Goal: Information Seeking & Learning: Learn about a topic

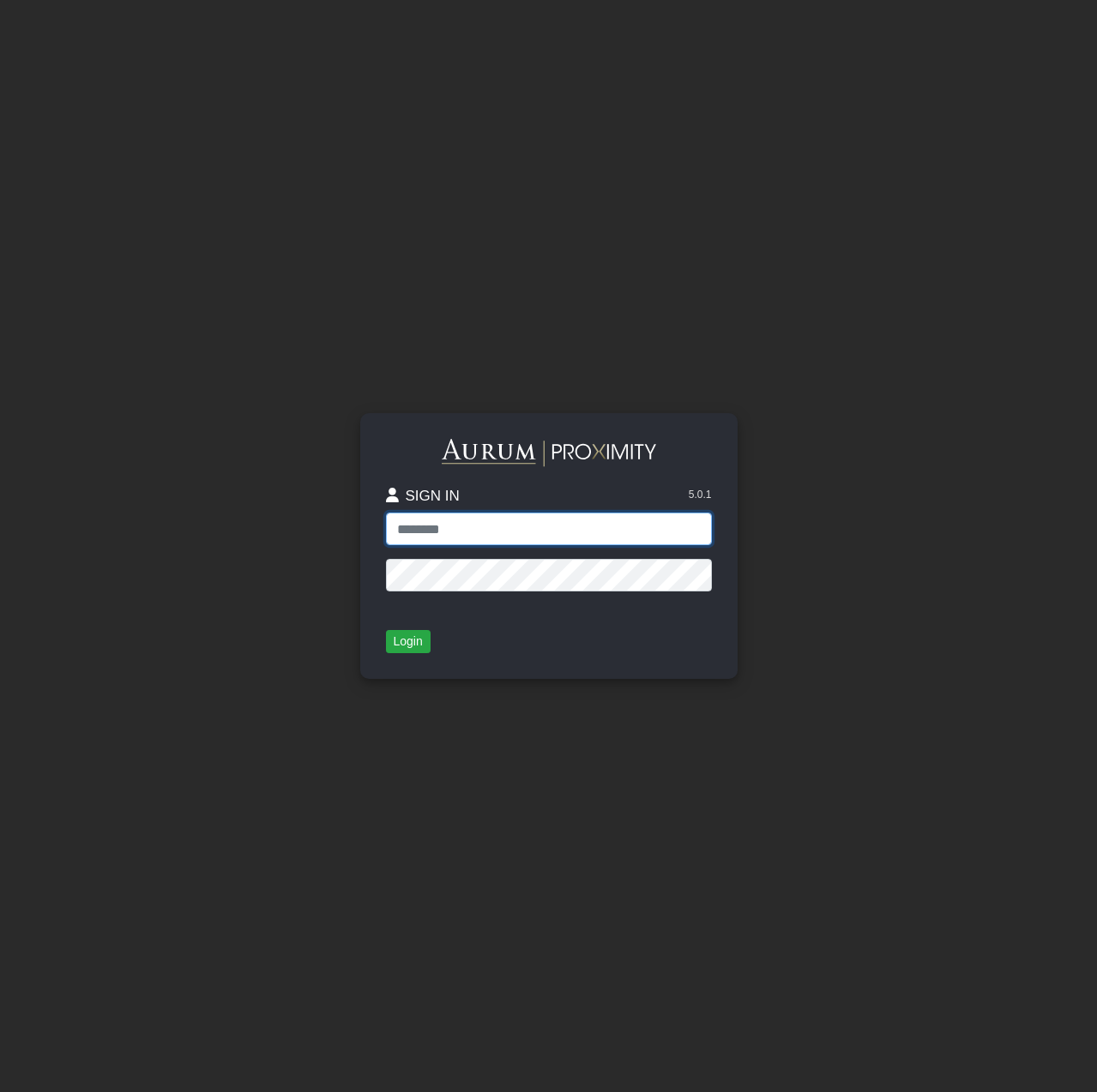
type input "**********"
click at [406, 642] on button "Login" at bounding box center [408, 642] width 45 height 24
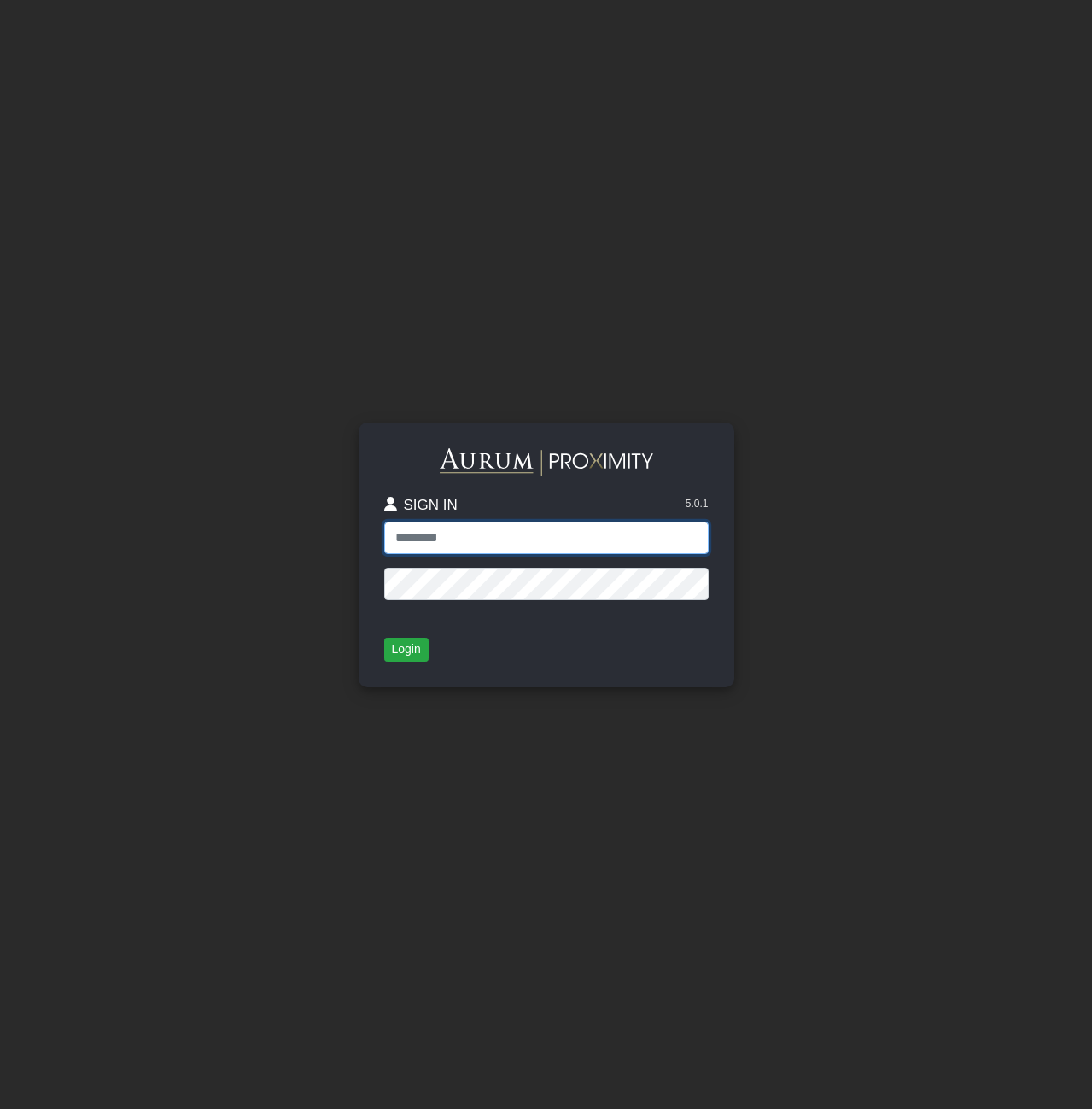
type input "**********"
click at [404, 649] on button "Login" at bounding box center [406, 649] width 44 height 24
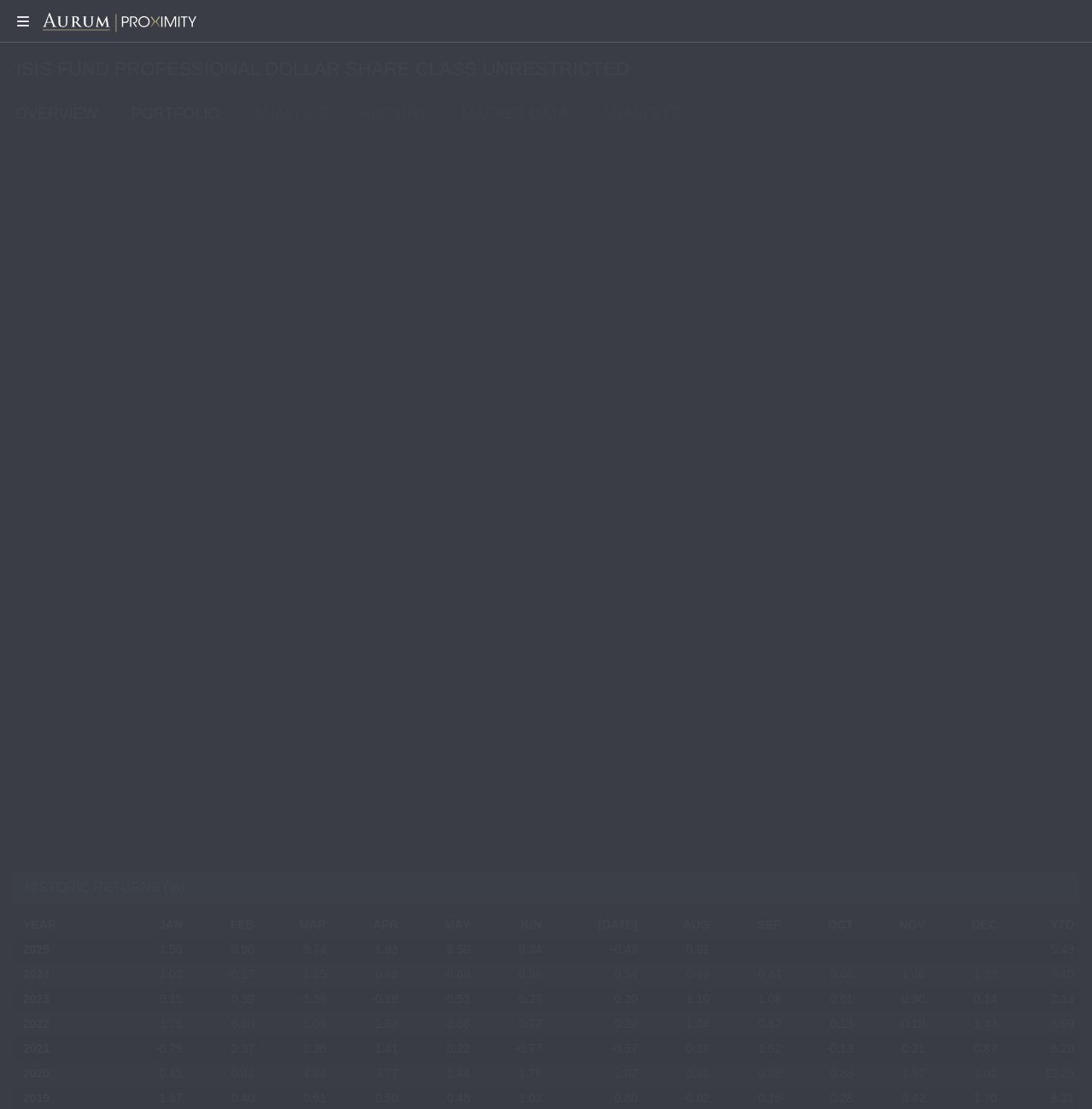
click at [174, 114] on link "PORTFOLIO" at bounding box center [179, 114] width 122 height 34
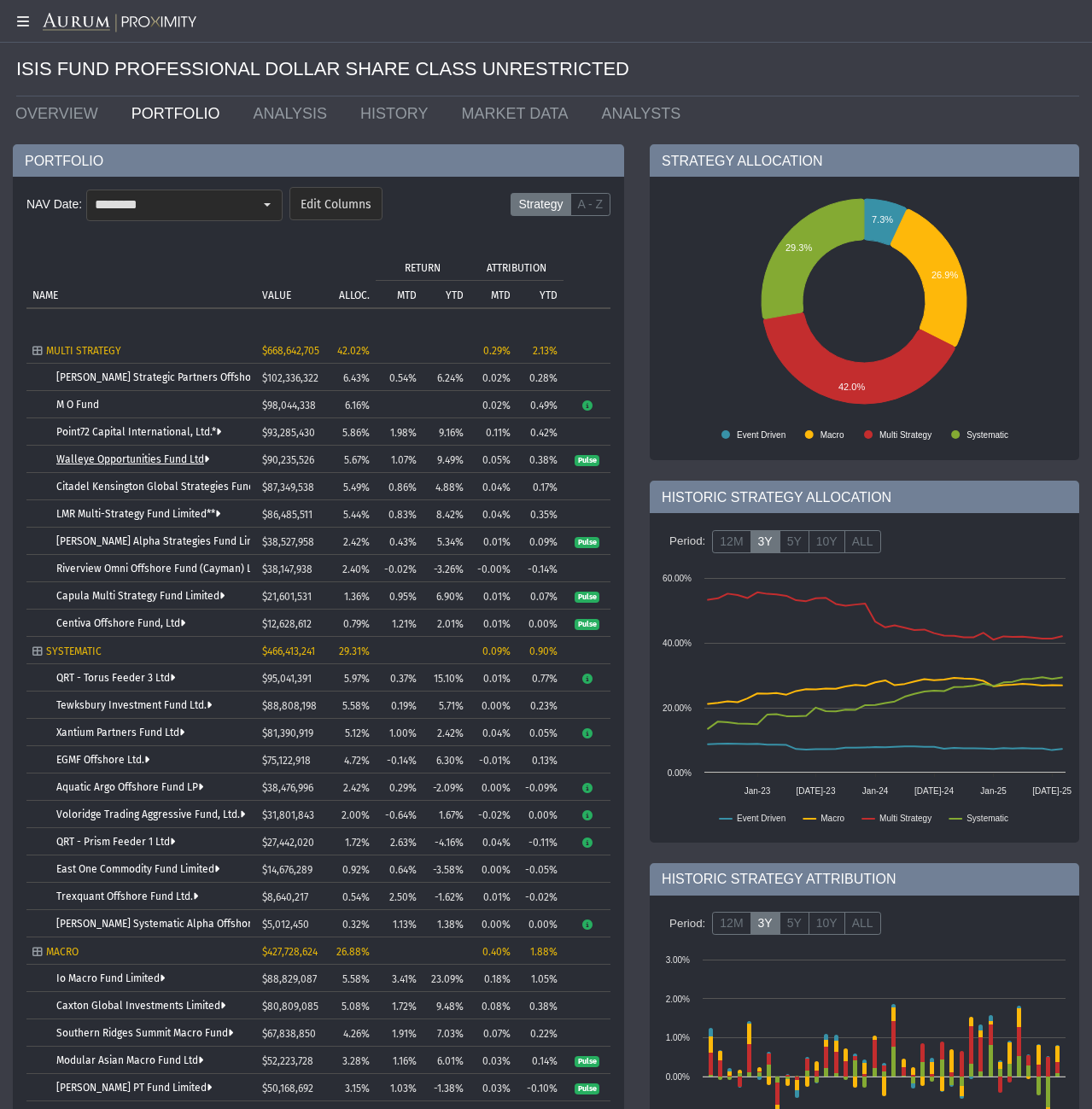
click at [113, 458] on link "Walleye Opportunities Fund Ltd" at bounding box center [132, 459] width 152 height 12
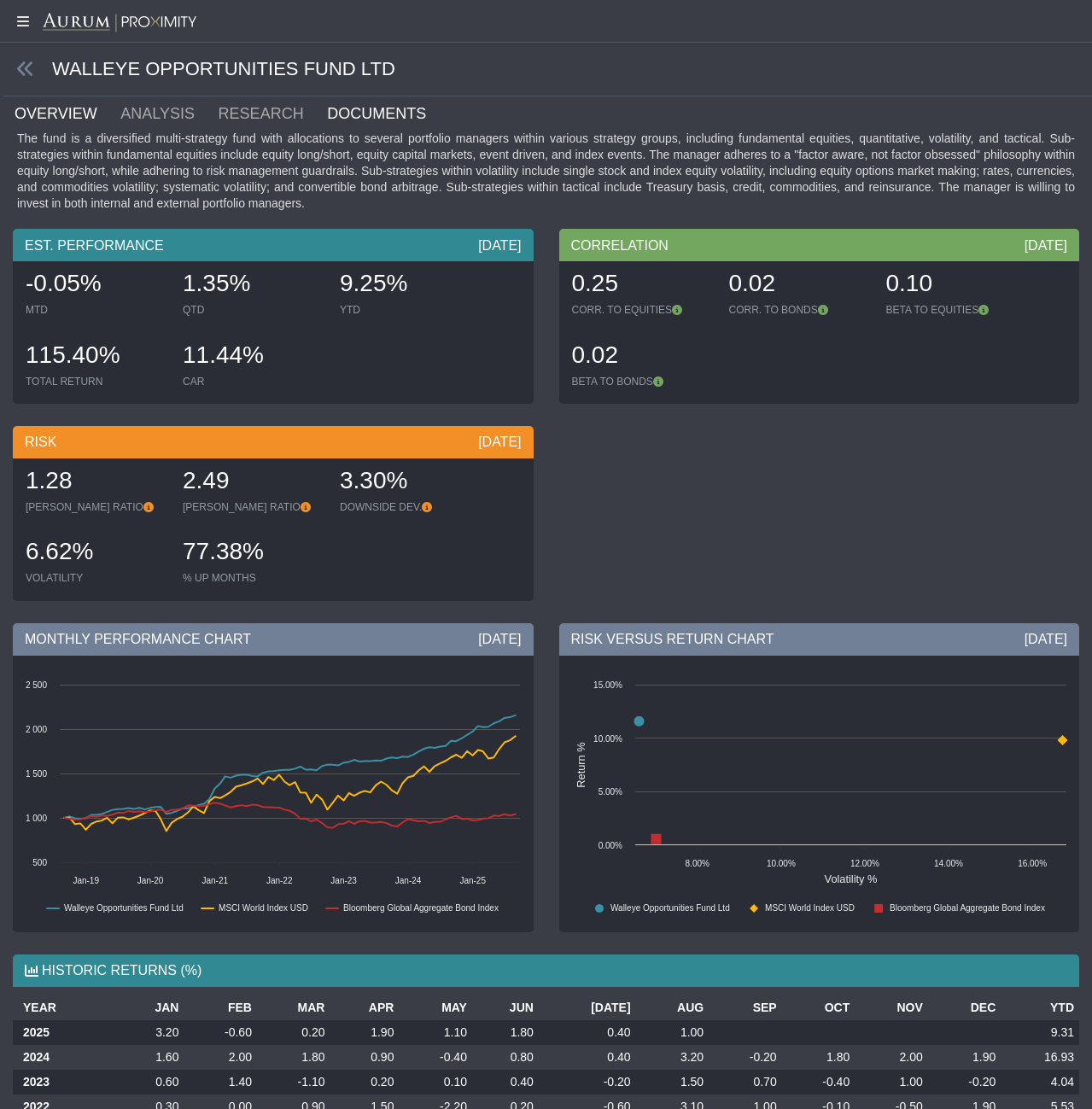
click at [373, 110] on link "DOCUMENTS" at bounding box center [387, 114] width 123 height 34
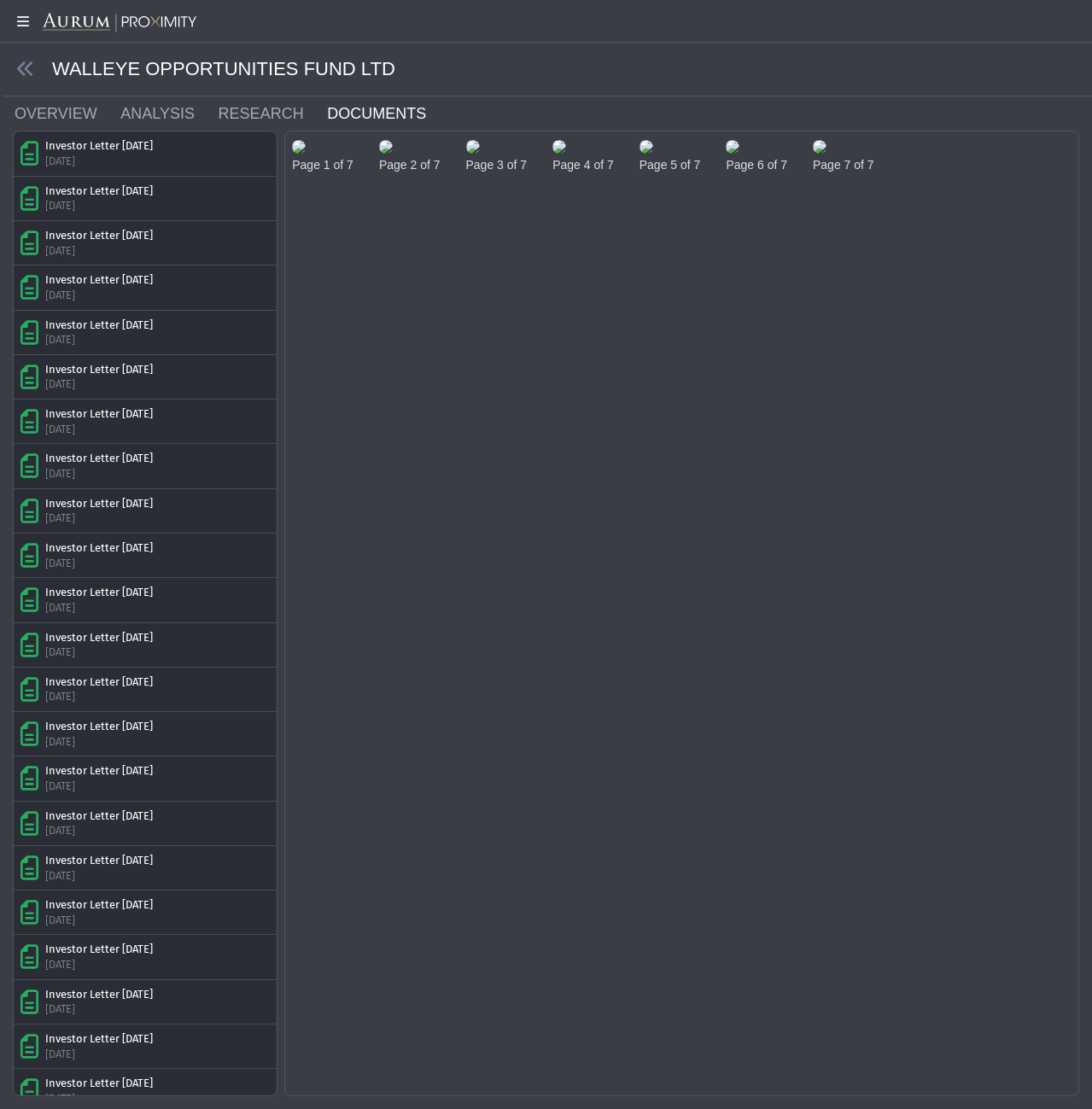
click at [306, 153] on img at bounding box center [298, 147] width 13 height 13
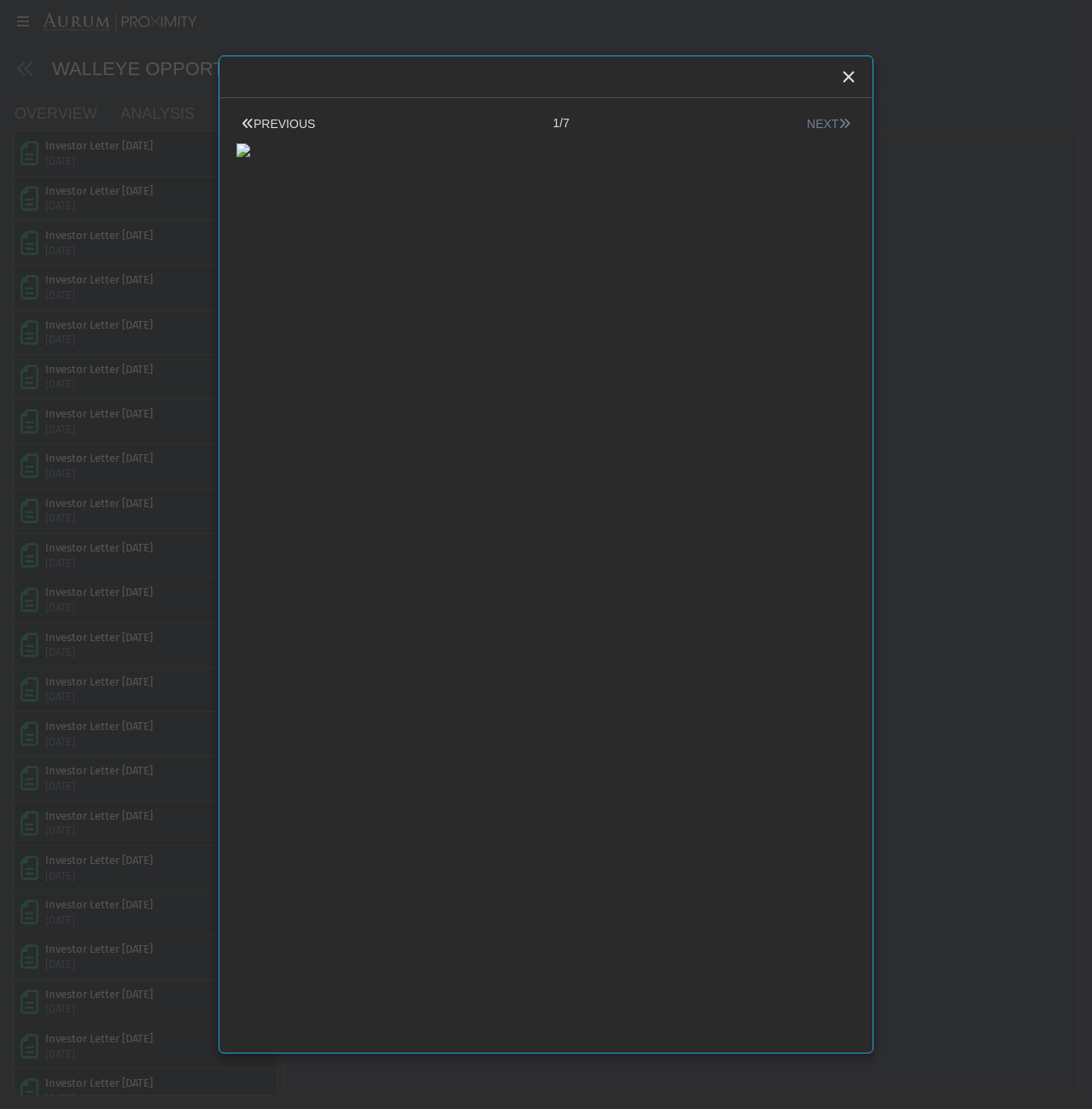
click at [819, 123] on button "NEXT" at bounding box center [828, 124] width 54 height 18
click at [822, 123] on button "NEXT" at bounding box center [828, 124] width 54 height 18
click at [838, 117] on button "NEXT" at bounding box center [828, 124] width 54 height 18
click at [846, 78] on icon "Close" at bounding box center [848, 77] width 15 height 15
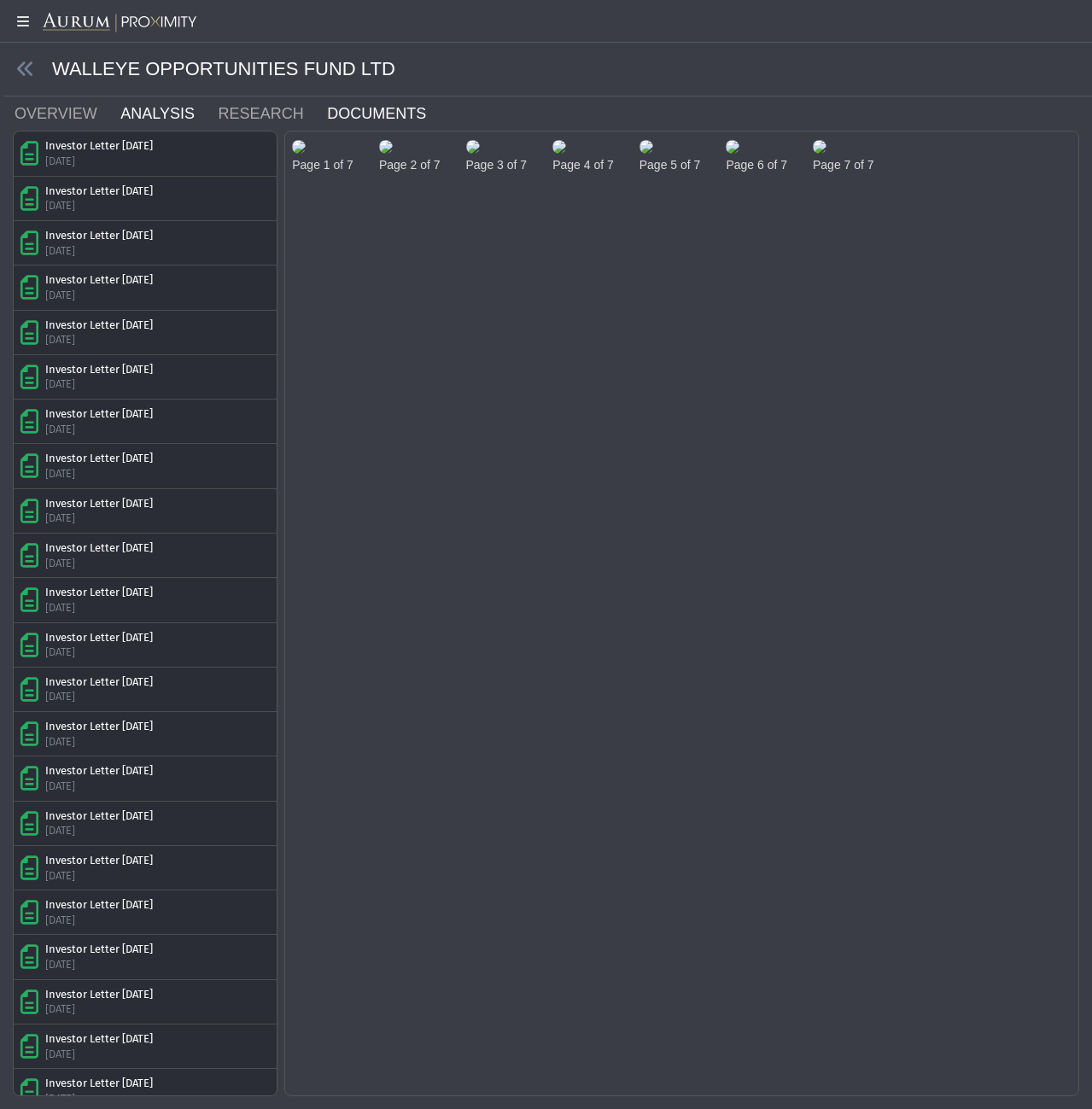
click at [155, 110] on link "ANALYSIS" at bounding box center [167, 114] width 97 height 34
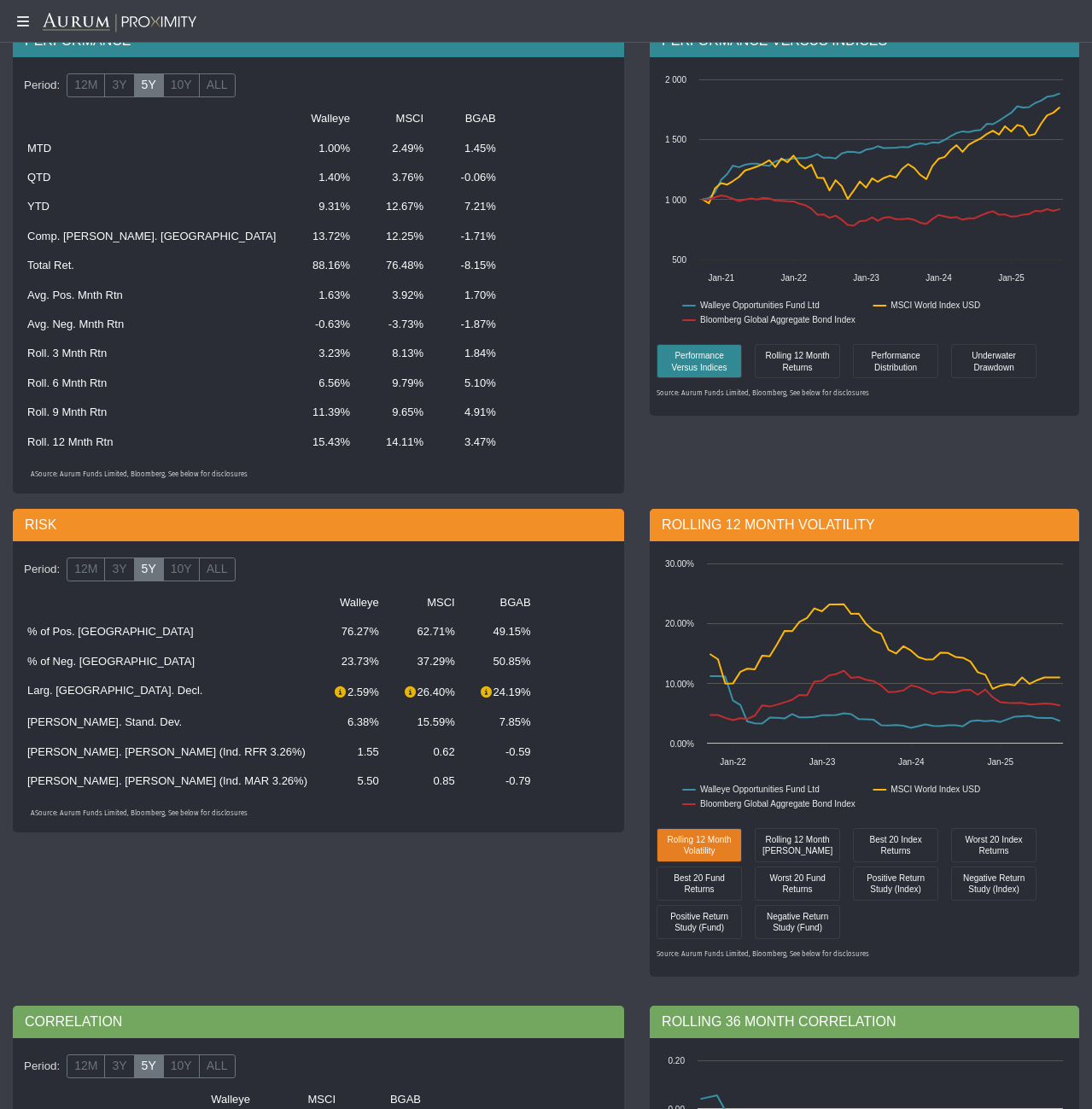
scroll to position [207, 0]
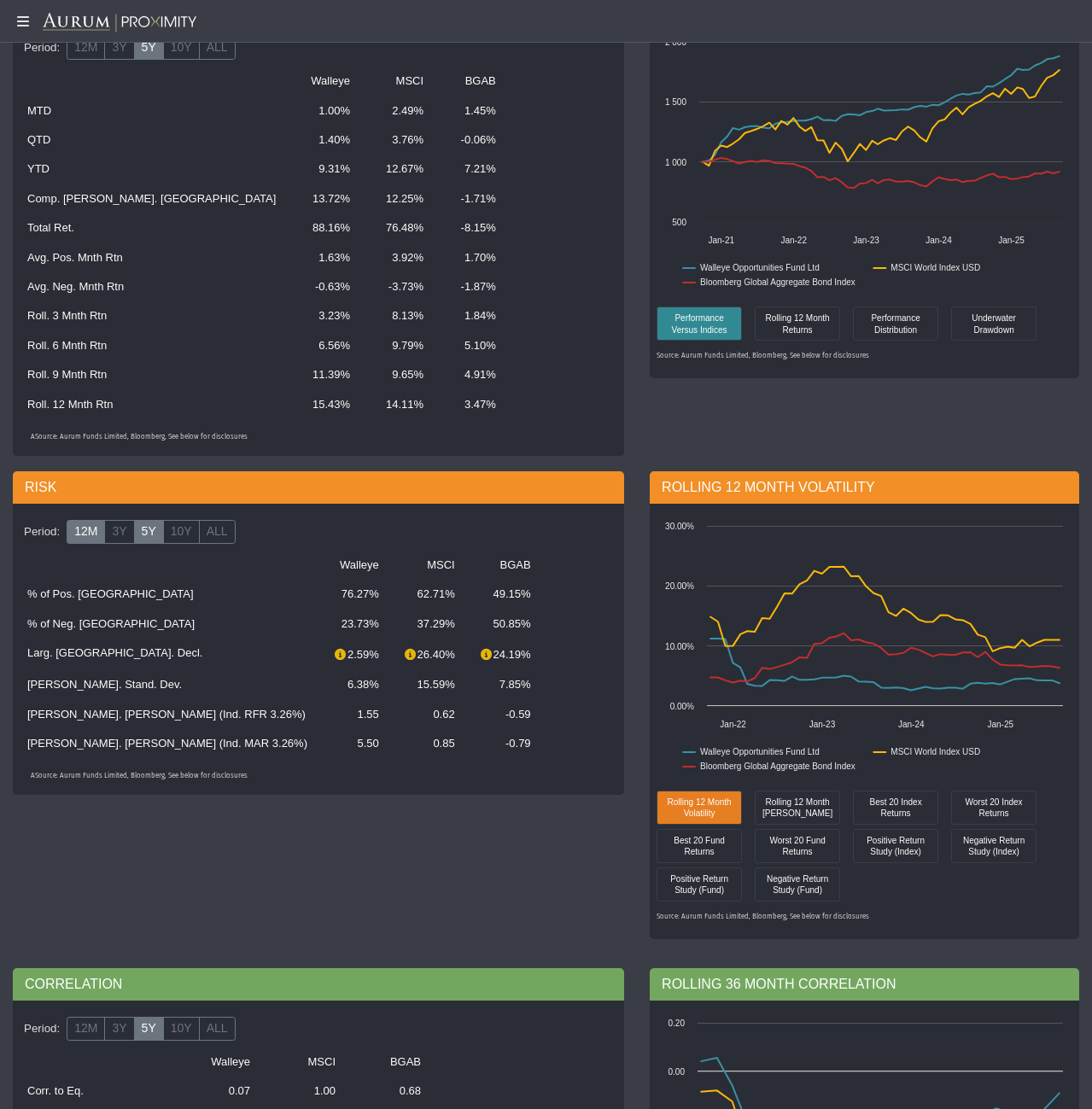
click at [87, 523] on label "12M" at bounding box center [85, 531] width 39 height 24
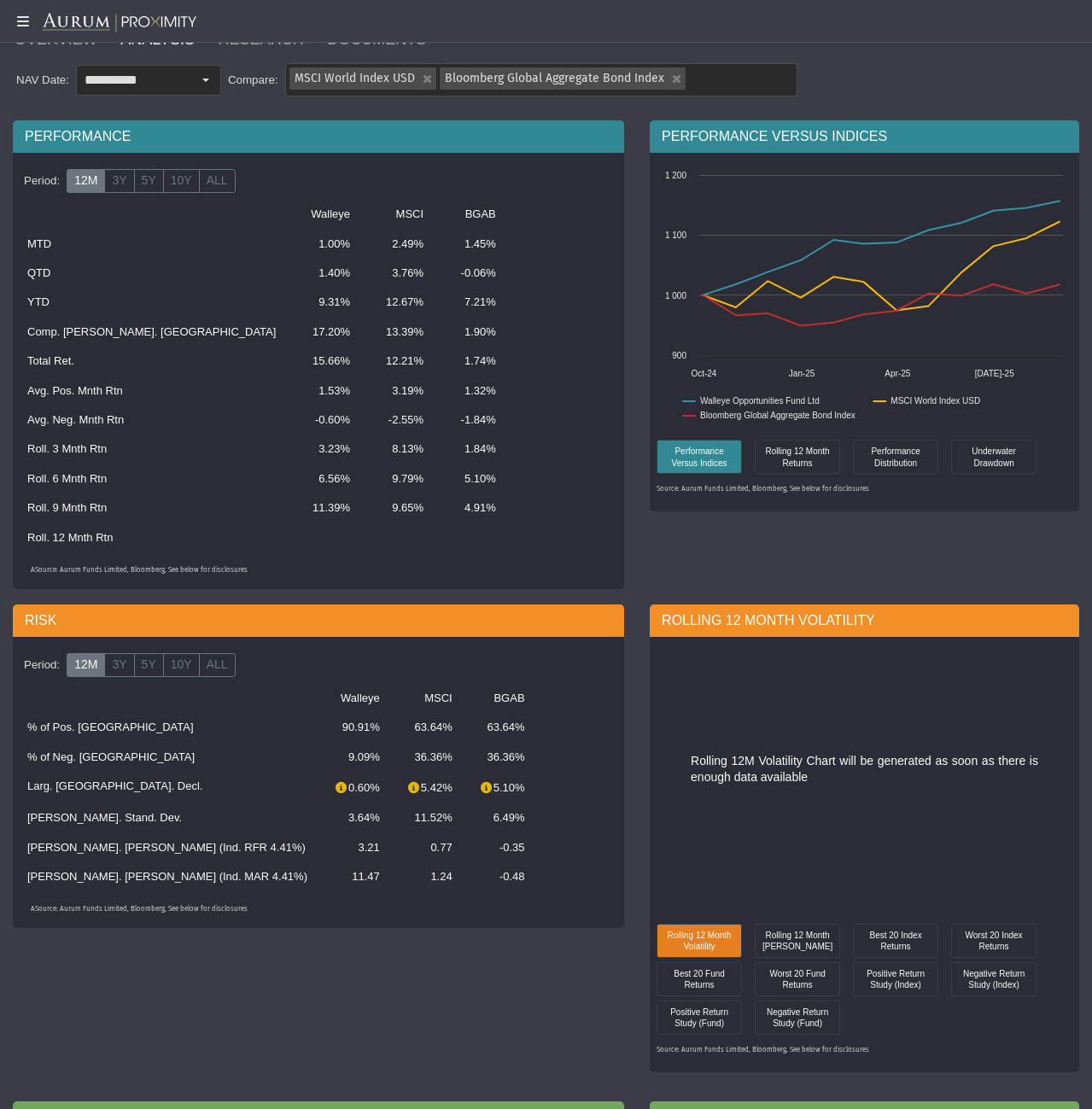
scroll to position [70, 0]
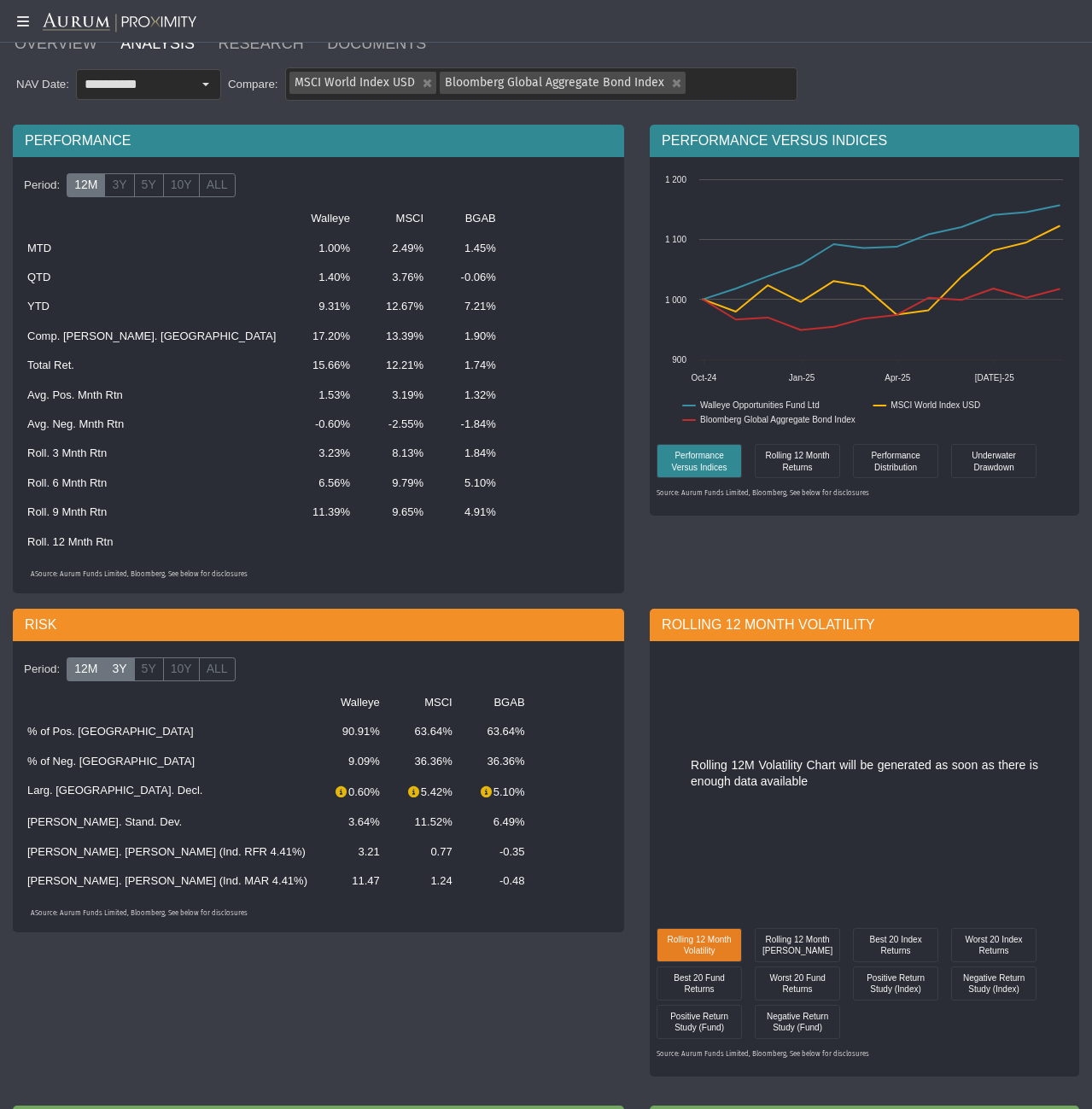
click at [114, 660] on label "3Y" at bounding box center [119, 669] width 30 height 24
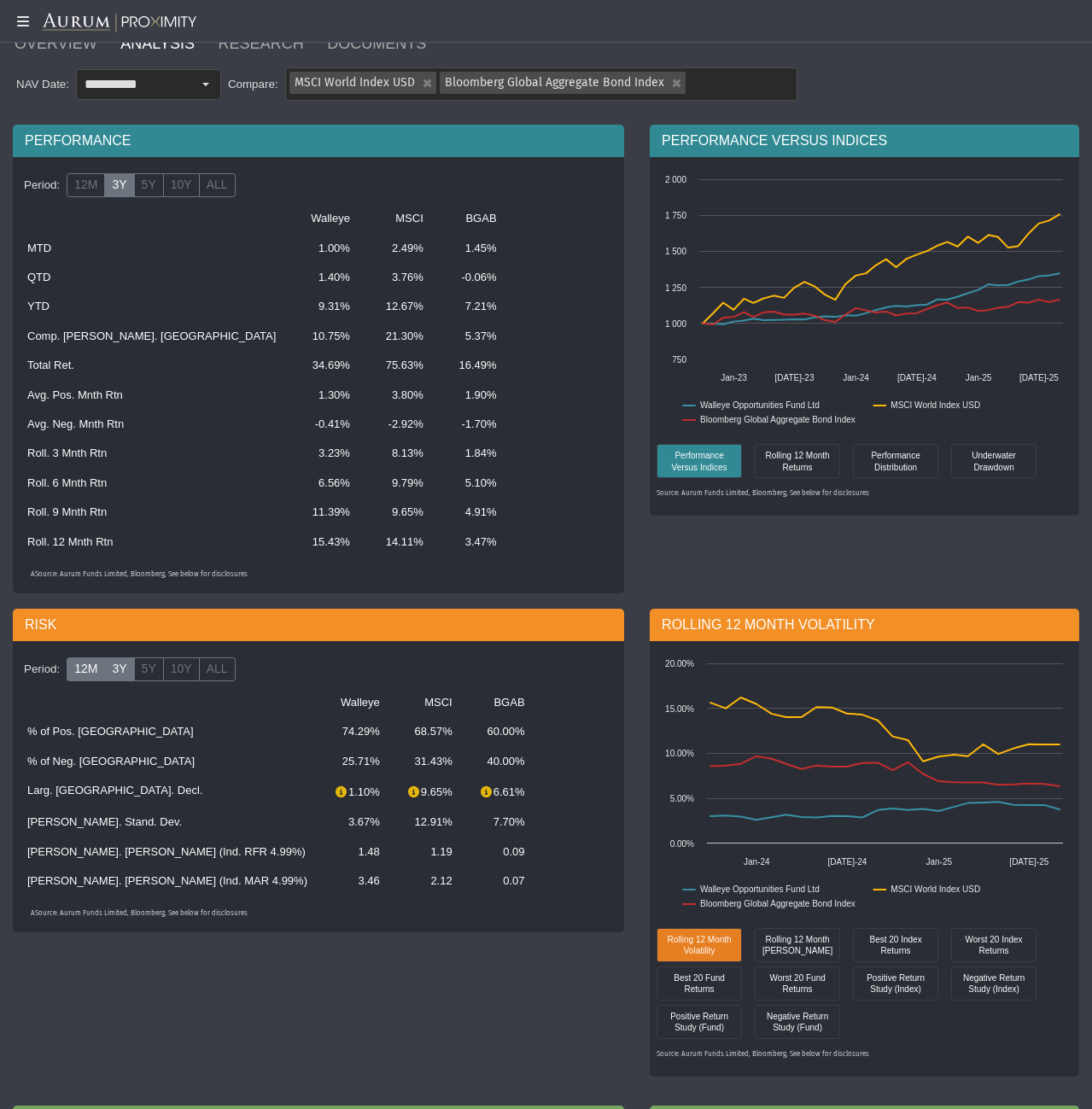
click at [82, 658] on label "12M" at bounding box center [85, 669] width 39 height 24
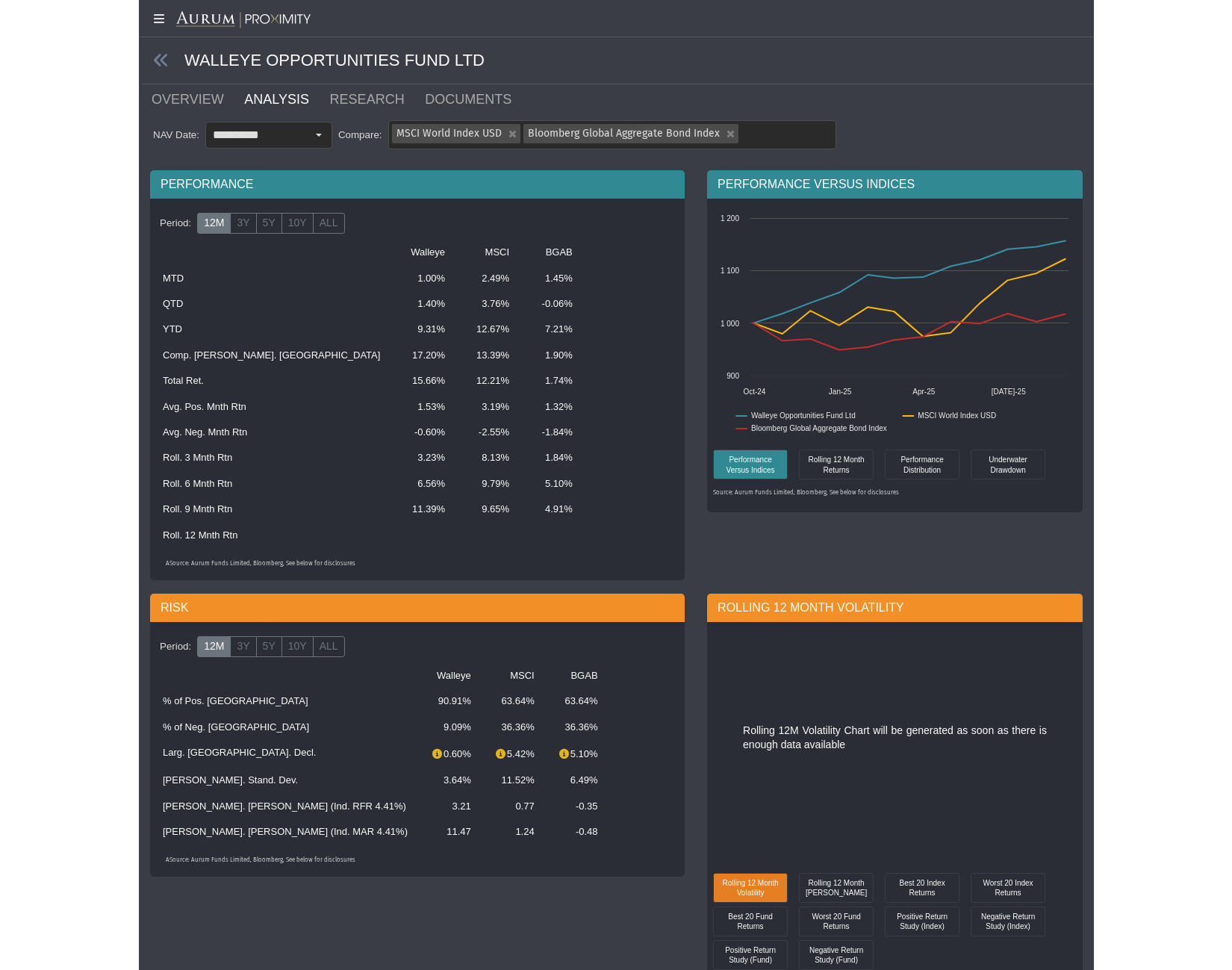
scroll to position [0, 0]
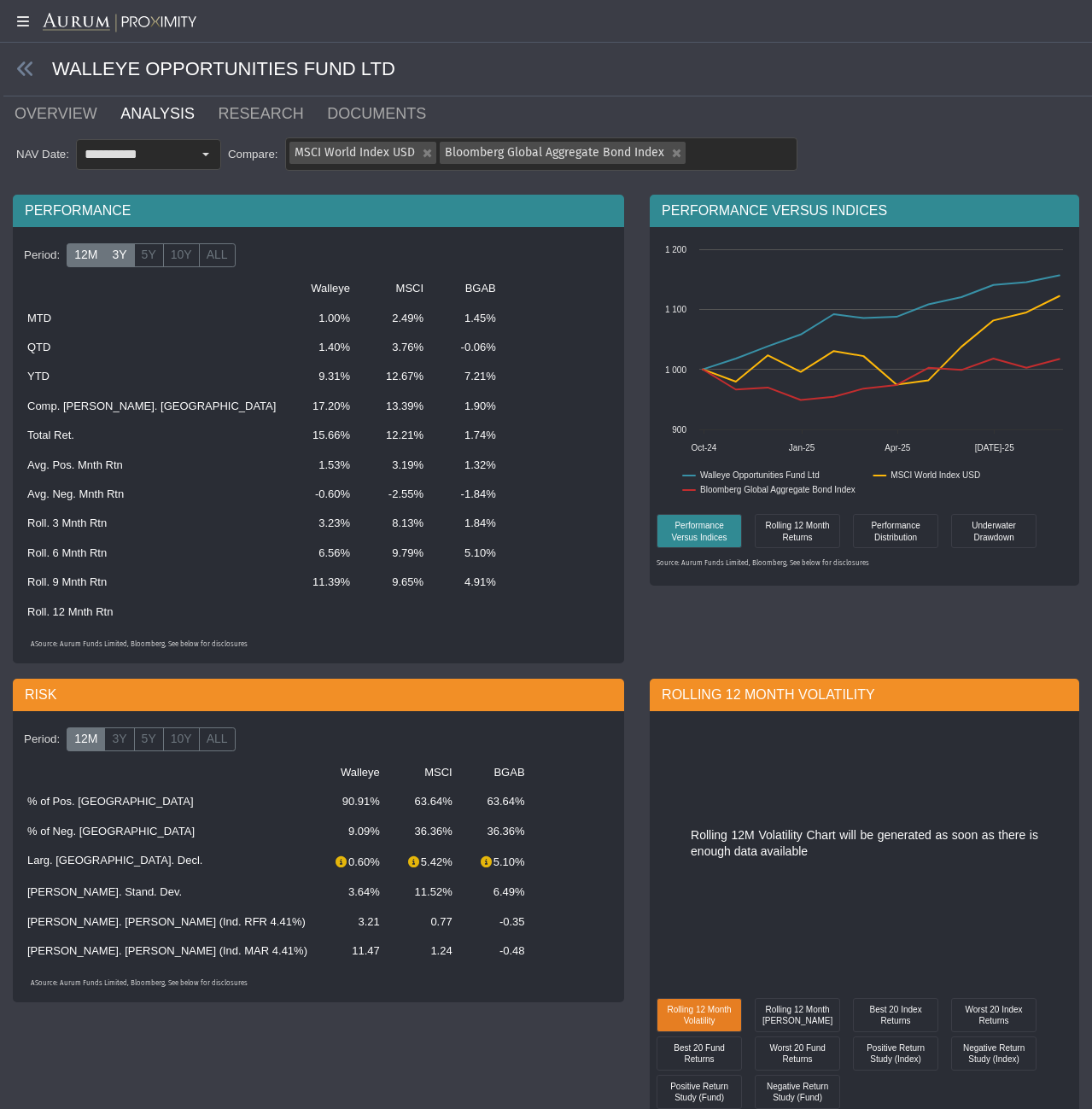
click at [117, 254] on label "3Y" at bounding box center [119, 255] width 30 height 24
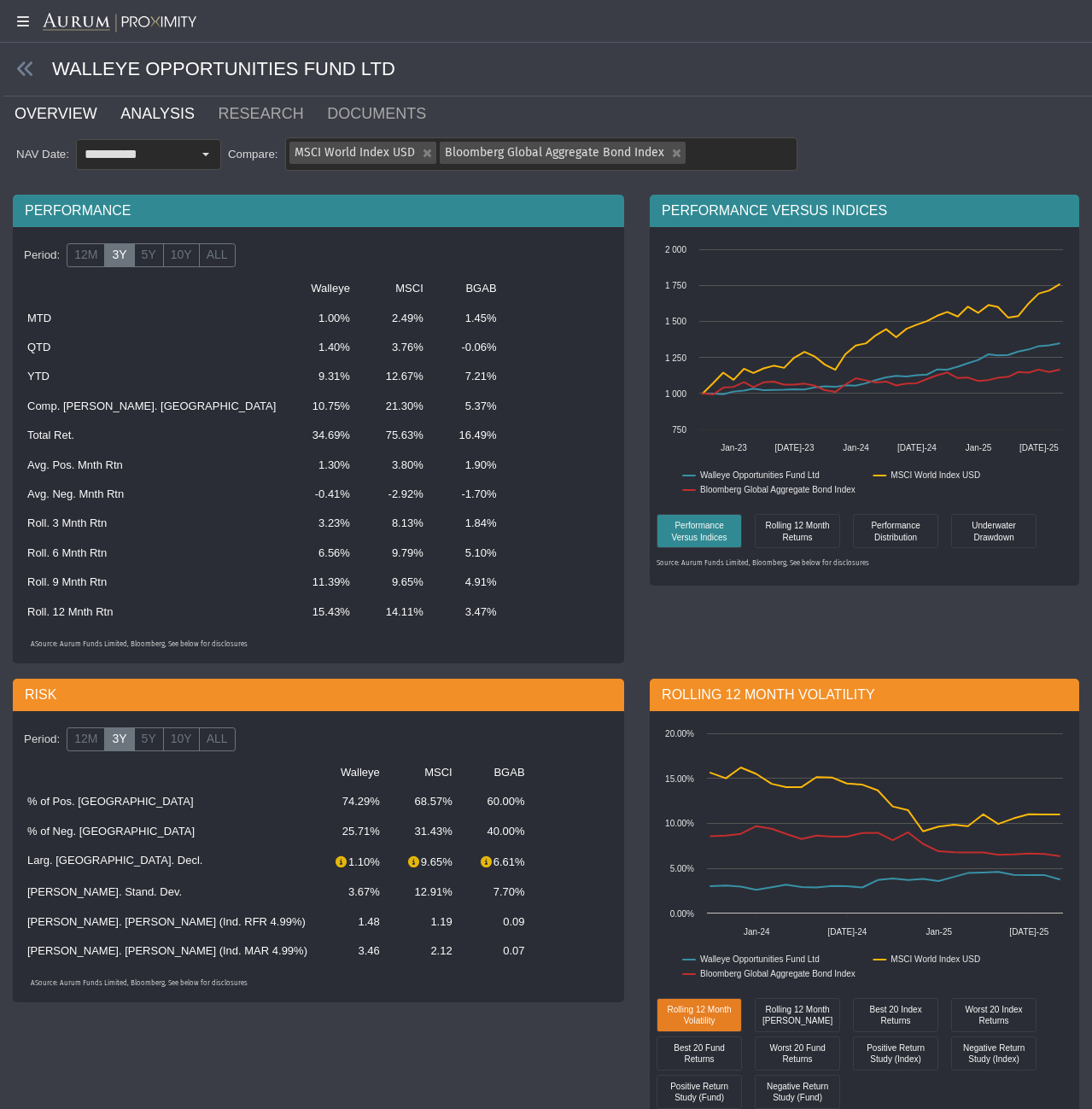
click at [48, 112] on link "OVERVIEW" at bounding box center [66, 114] width 106 height 34
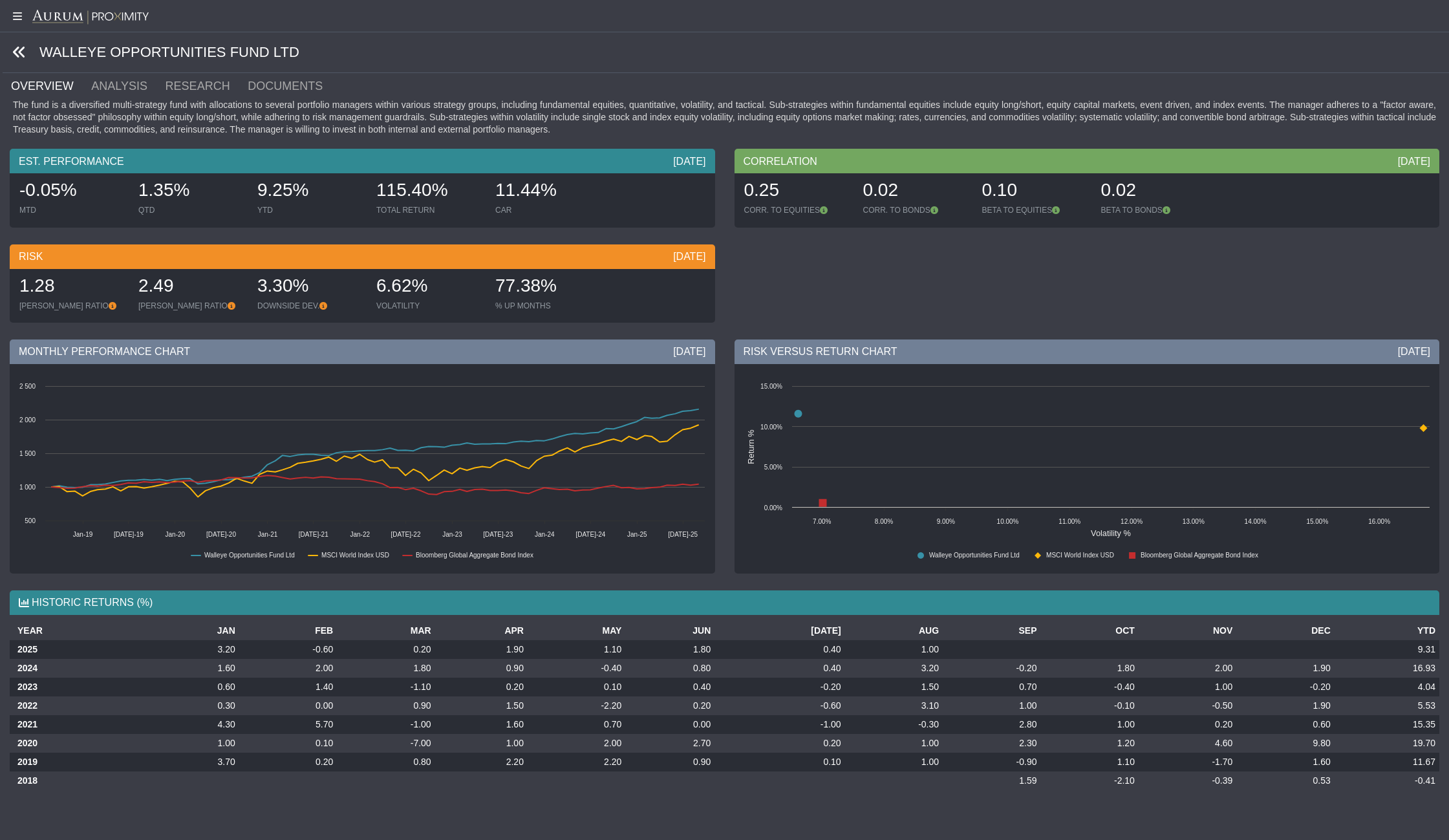
click at [19, 50] on icon at bounding box center [19, 52] width 14 height 14
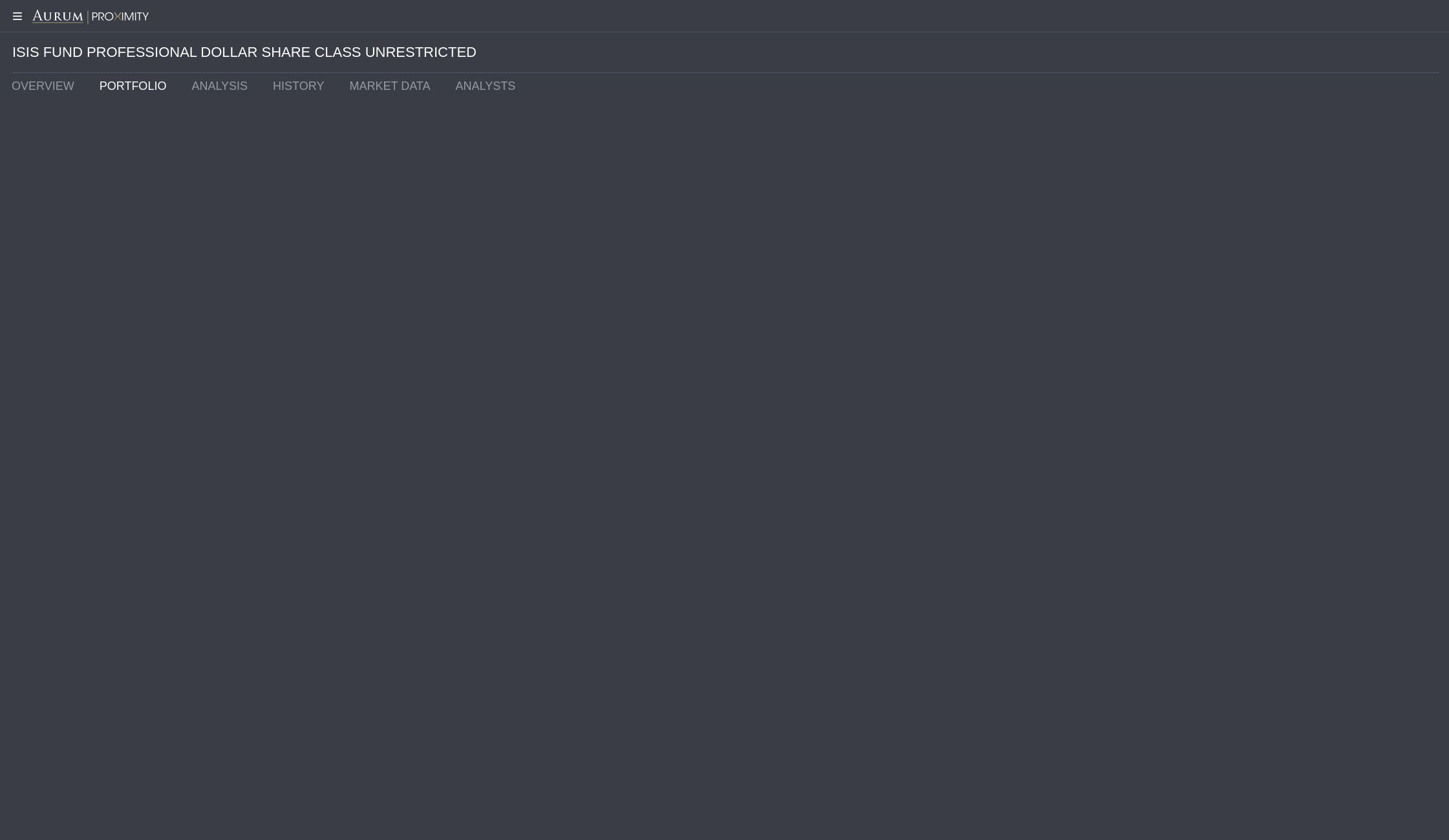
click at [188, 82] on link "ANALYSIS" at bounding box center [222, 86] width 82 height 26
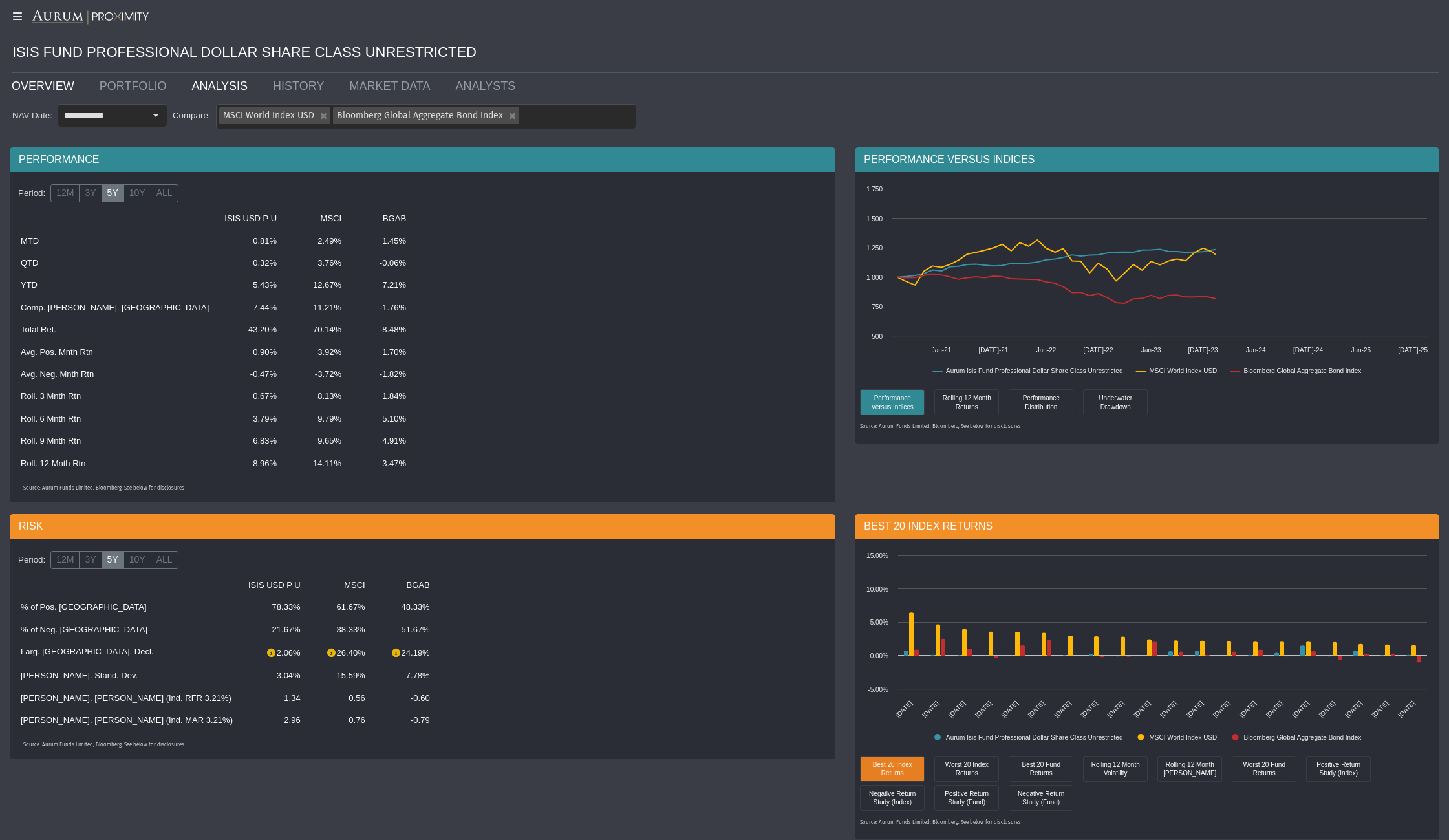
click at [34, 82] on link "OVERVIEW" at bounding box center [46, 86] width 88 height 26
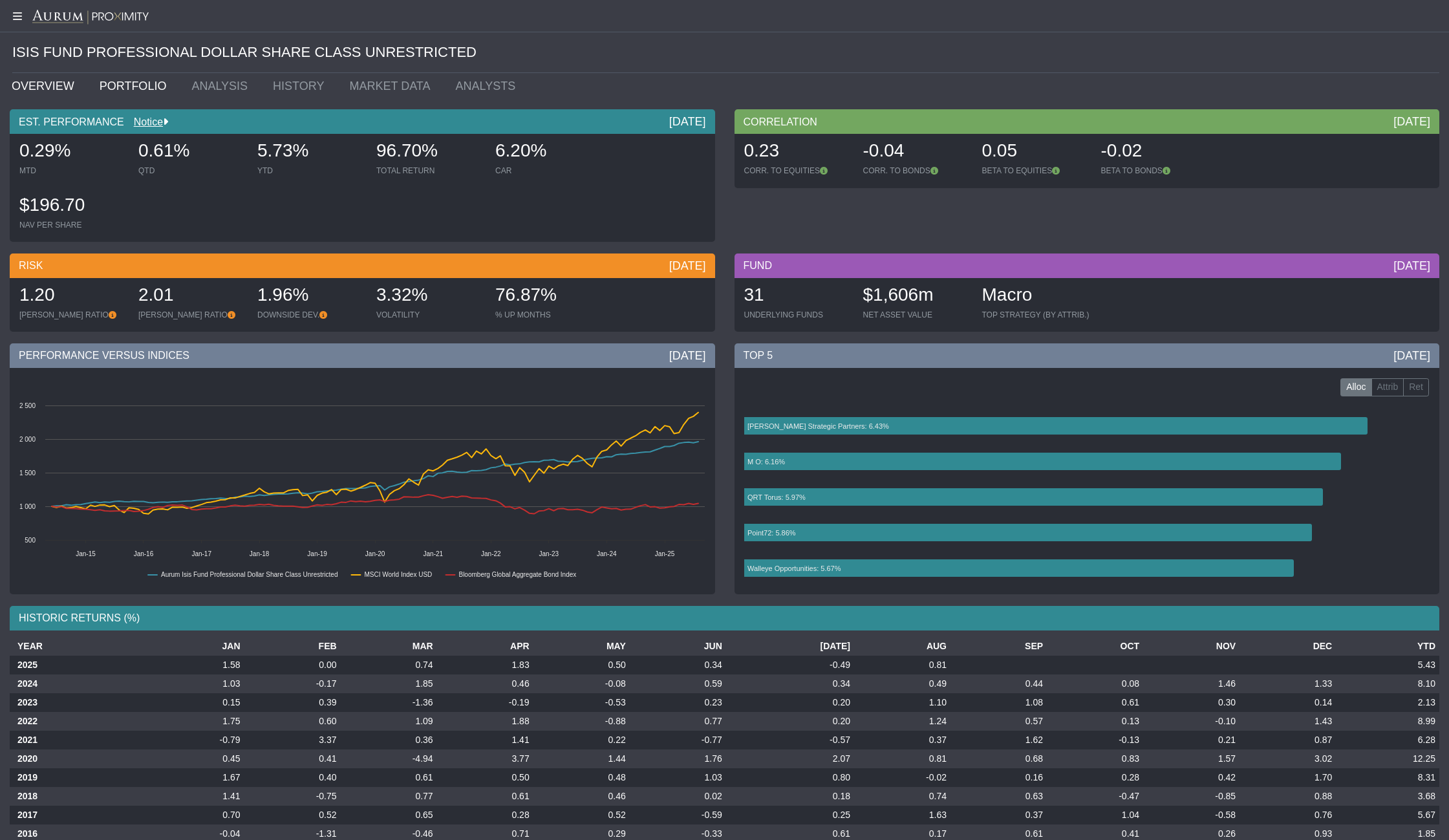
click at [126, 82] on link "PORTFOLIO" at bounding box center [136, 86] width 92 height 26
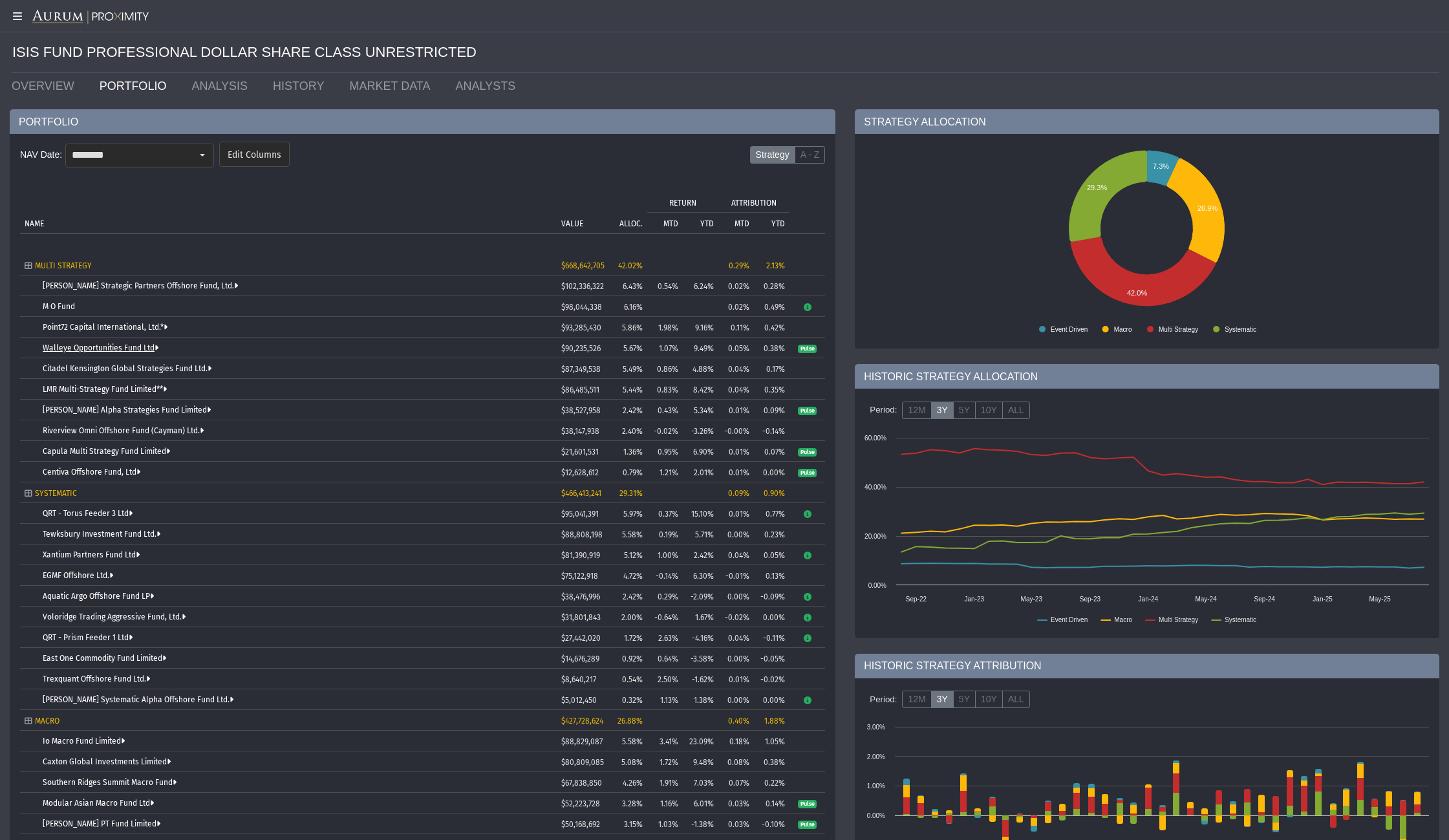
click at [87, 348] on link "Walleye Opportunities Fund Ltd" at bounding box center [100, 348] width 115 height 9
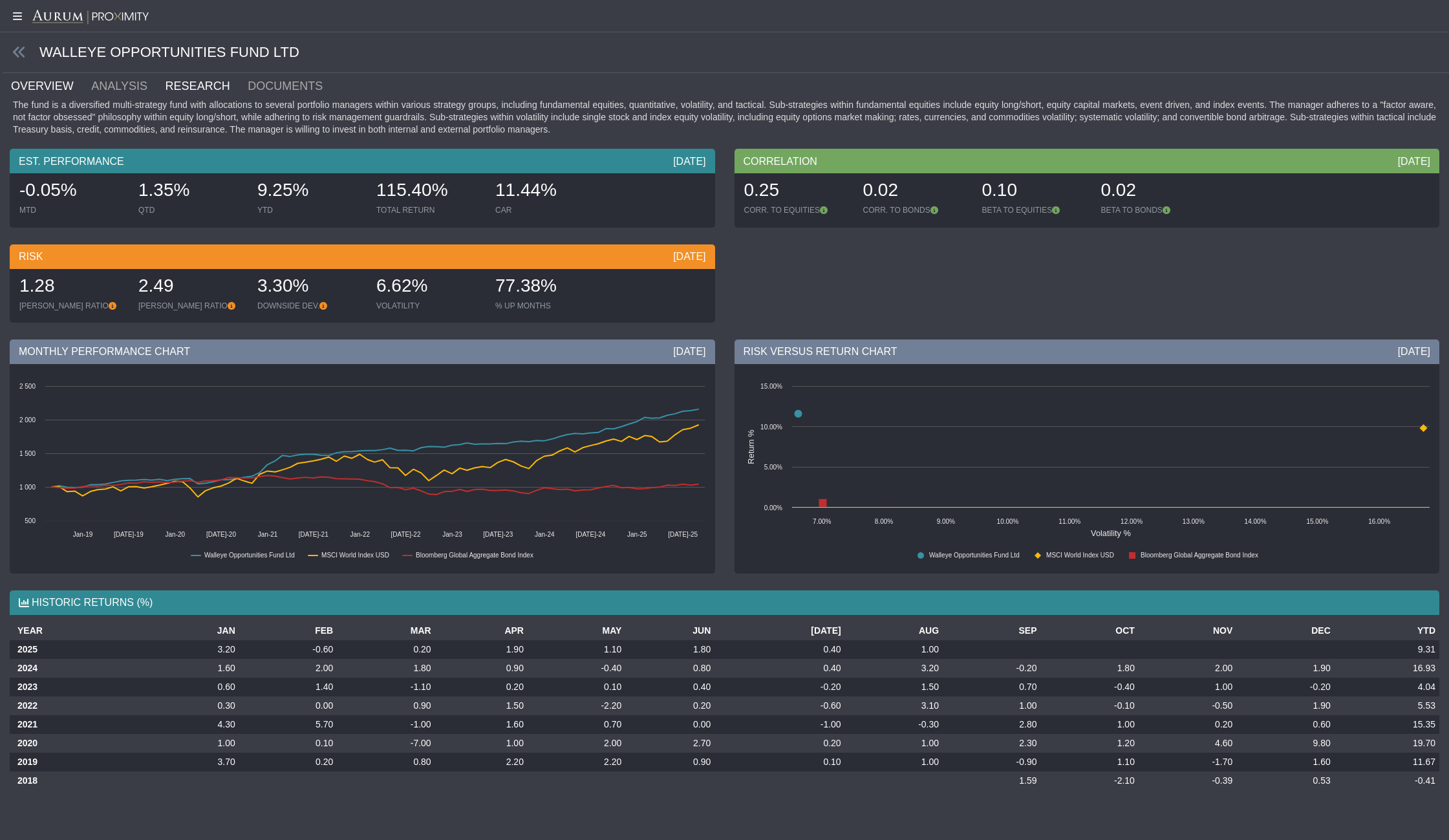
click at [199, 82] on link "RESEARCH" at bounding box center [205, 86] width 82 height 26
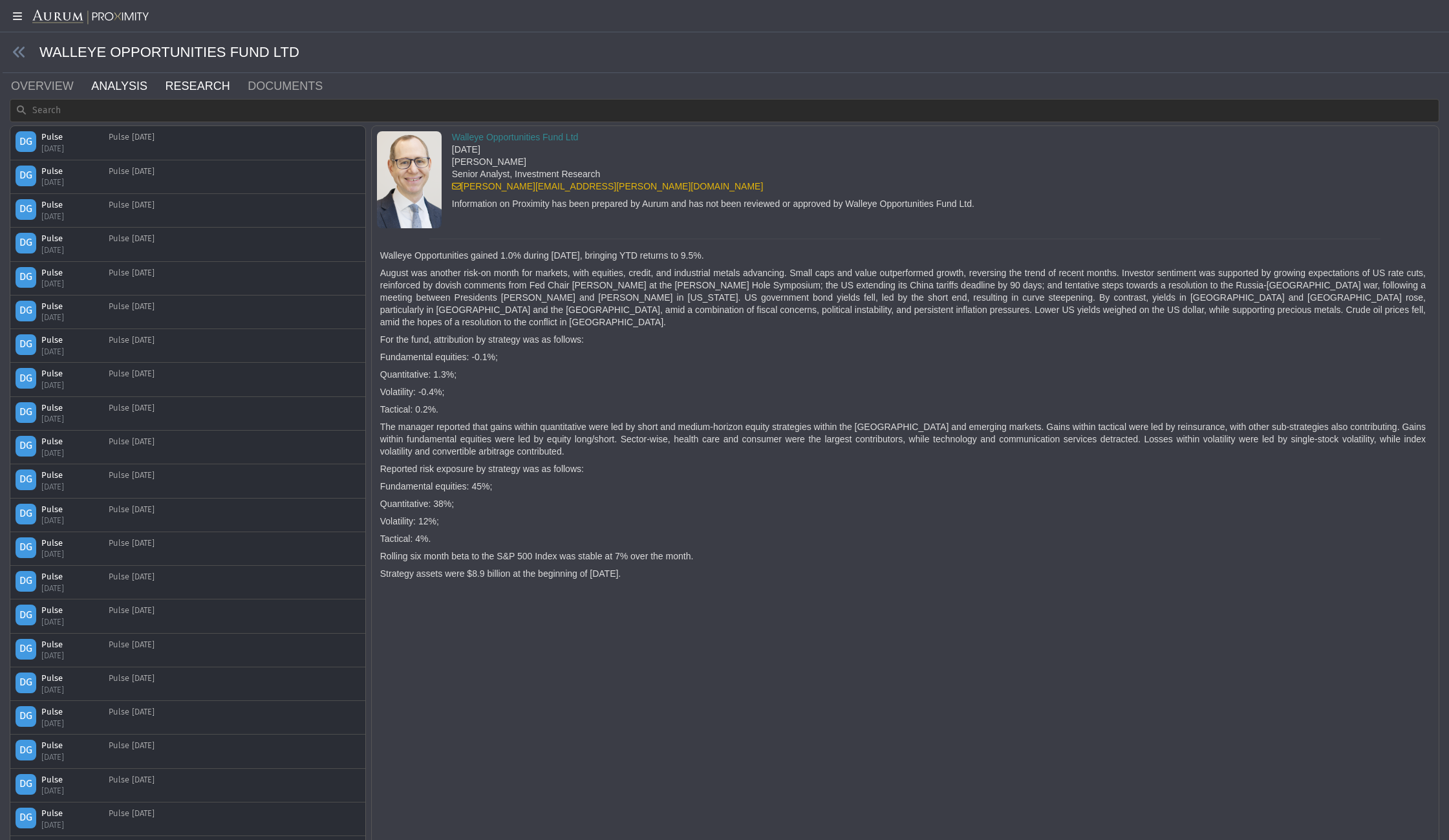
click at [114, 86] on link "ANALYSIS" at bounding box center [126, 86] width 74 height 26
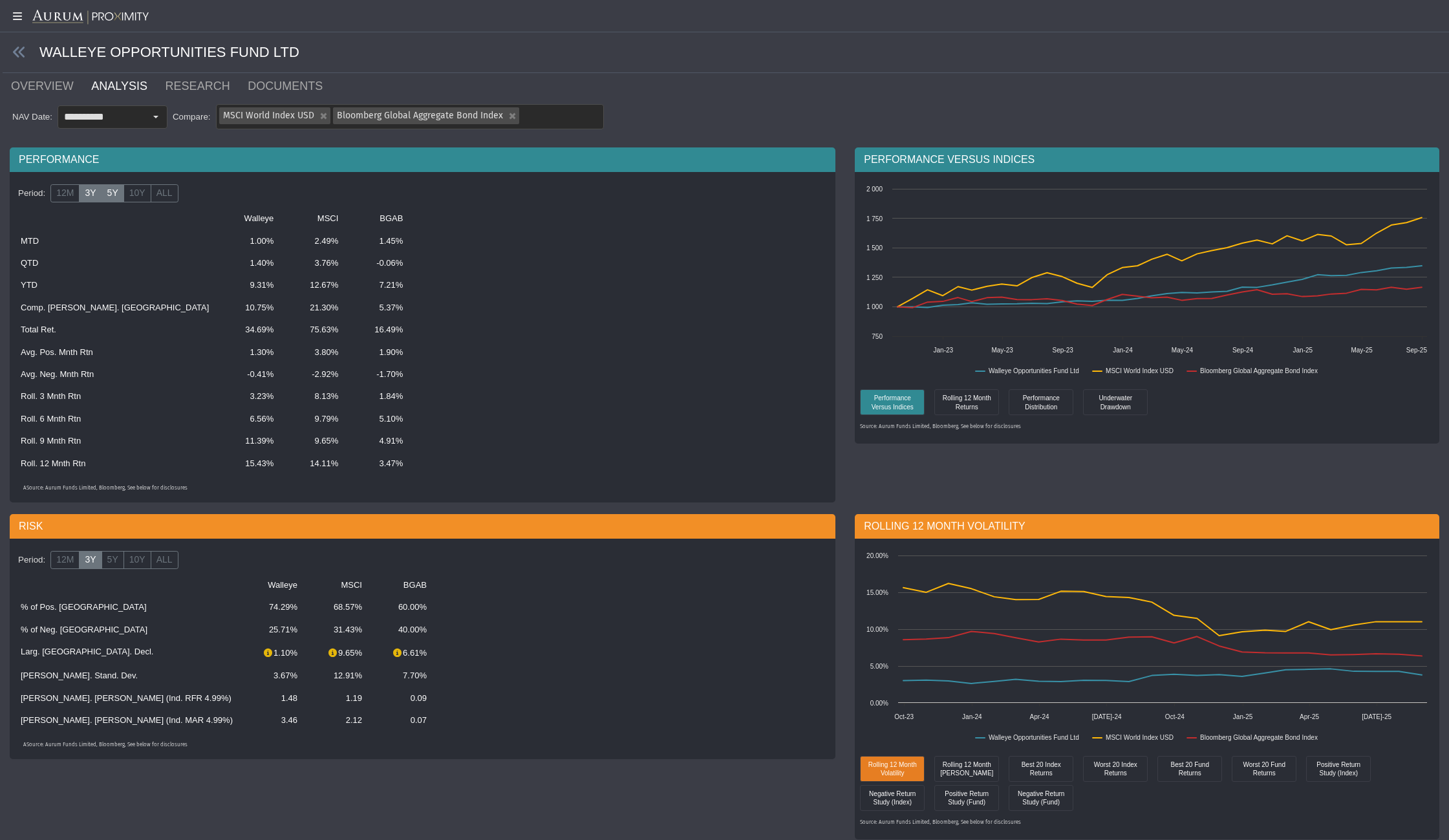
click at [109, 187] on label "5Y" at bounding box center [113, 193] width 23 height 18
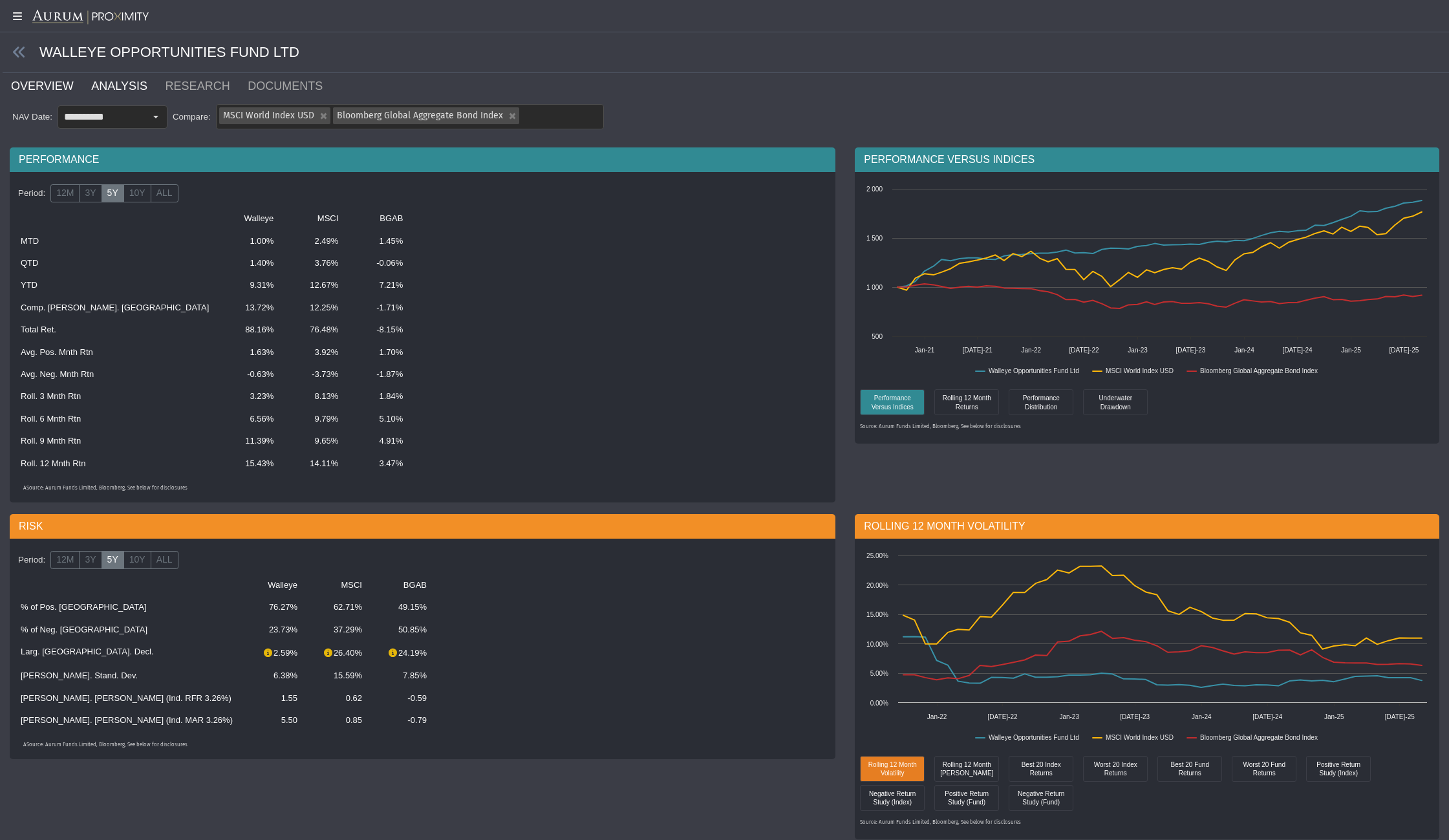
click at [35, 81] on link "OVERVIEW" at bounding box center [50, 86] width 80 height 26
